Goal: Check status: Check status

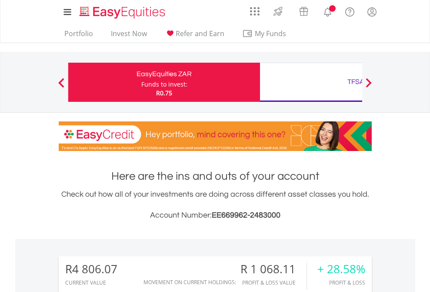
scroll to position [83, 136]
click at [141, 82] on div "Funds to invest:" at bounding box center [164, 84] width 46 height 9
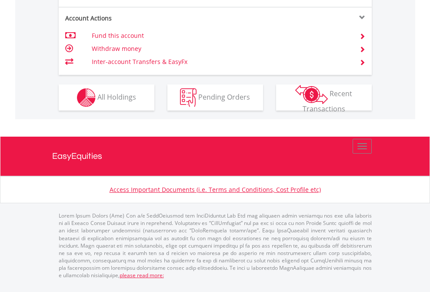
scroll to position [833, 0]
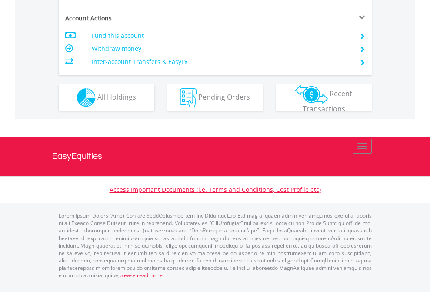
scroll to position [815, 0]
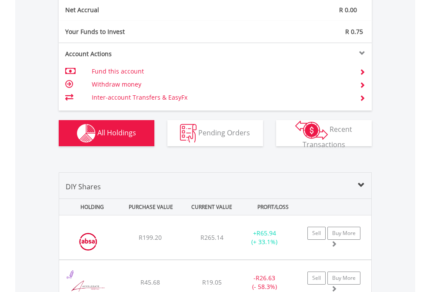
scroll to position [984, 0]
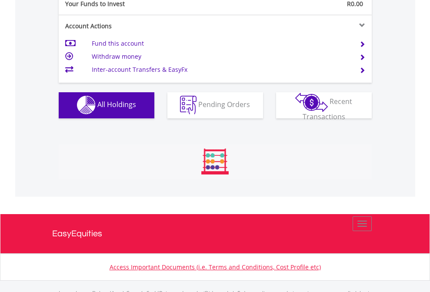
scroll to position [860, 0]
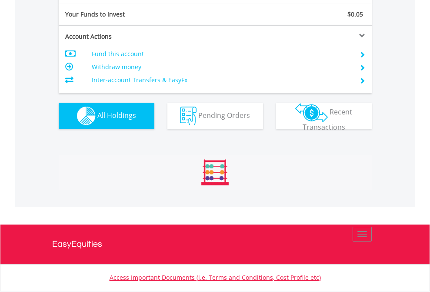
scroll to position [966, 0]
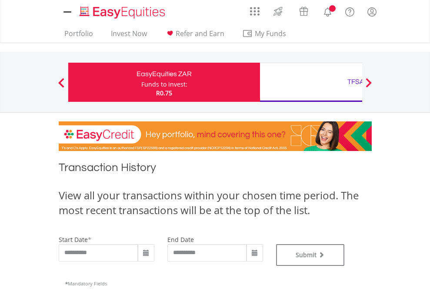
type input "**********"
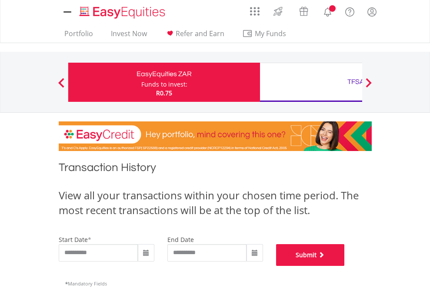
click at [345, 265] on button "Submit" at bounding box center [310, 255] width 69 height 22
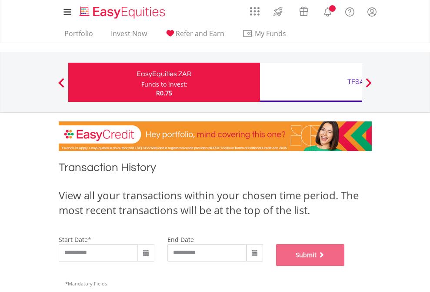
scroll to position [352, 0]
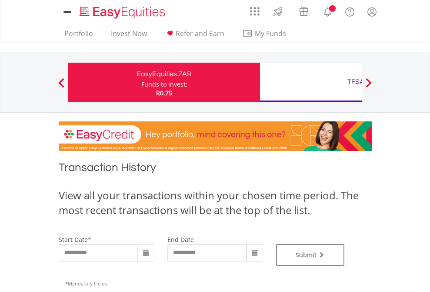
click at [311, 82] on div "TFSA" at bounding box center [355, 82] width 181 height 12
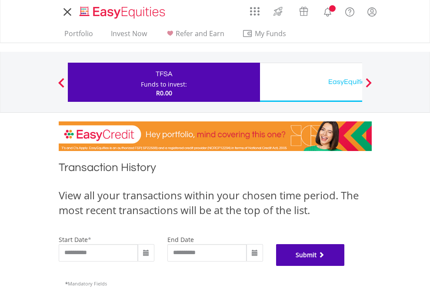
click at [345, 265] on button "Submit" at bounding box center [310, 255] width 69 height 22
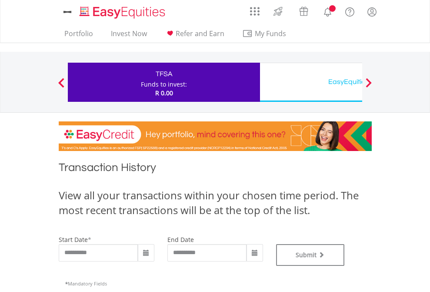
click at [311, 82] on div "EasyEquities USD" at bounding box center [355, 82] width 181 height 12
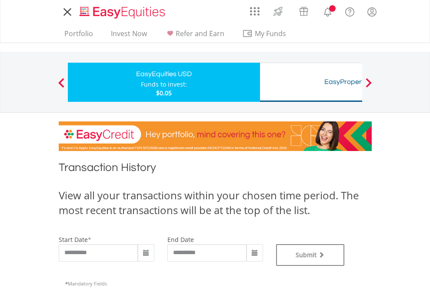
type input "**********"
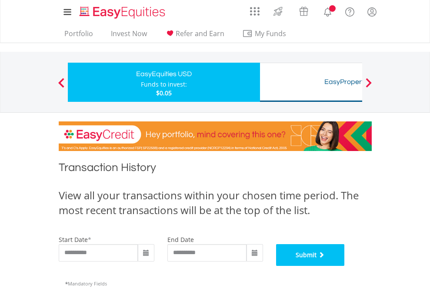
click at [345, 265] on button "Submit" at bounding box center [310, 255] width 69 height 22
